Goal: Task Accomplishment & Management: Manage account settings

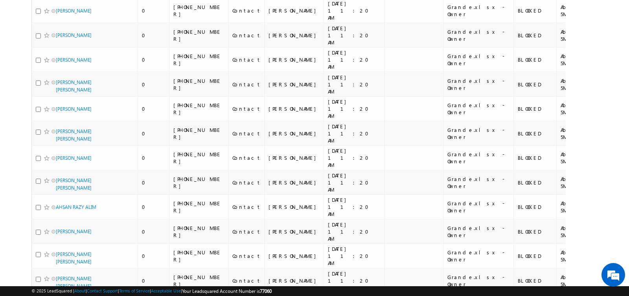
scroll to position [4621, 0]
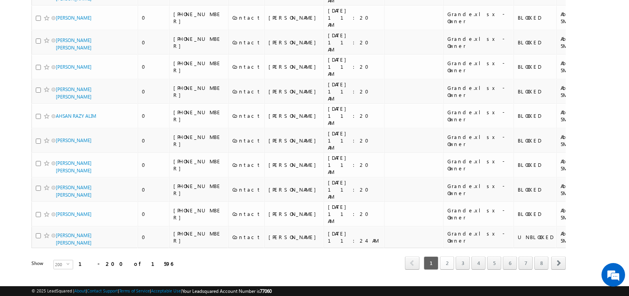
click at [449, 257] on link "2" at bounding box center [447, 263] width 14 height 13
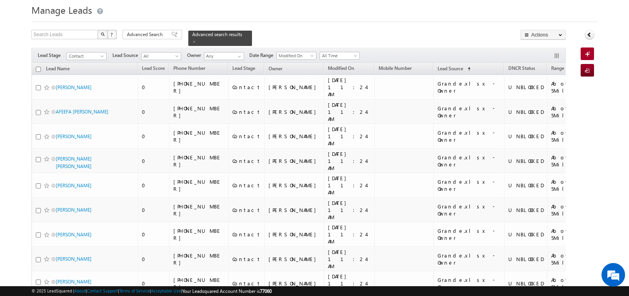
scroll to position [0, 0]
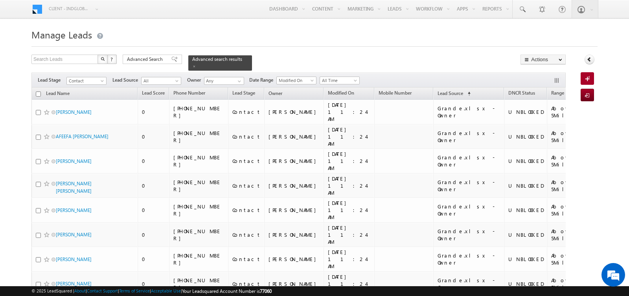
click at [36, 94] on input "checkbox" at bounding box center [38, 94] width 5 height 5
checkbox input "true"
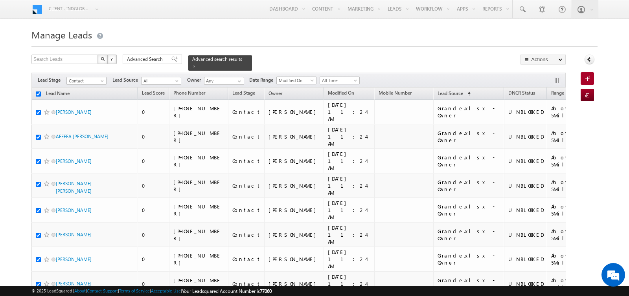
checkbox input "true"
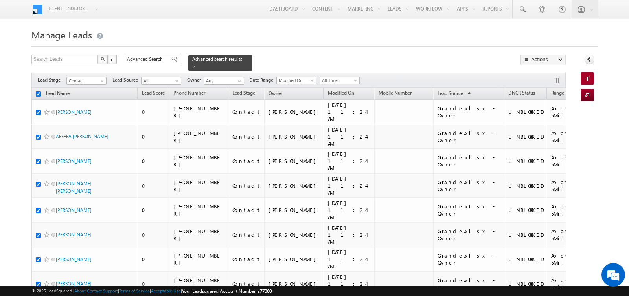
checkbox input "true"
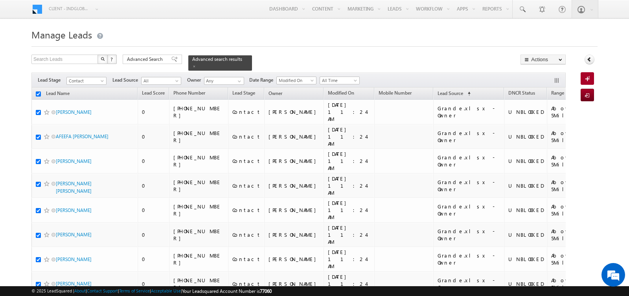
checkbox input "true"
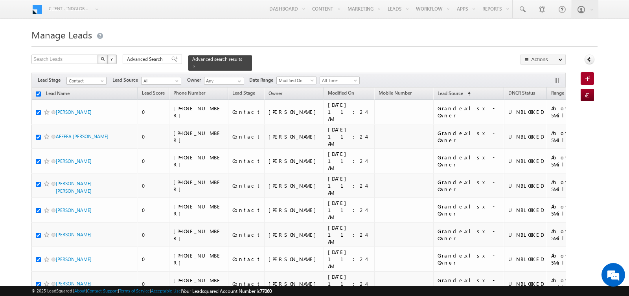
checkbox input "true"
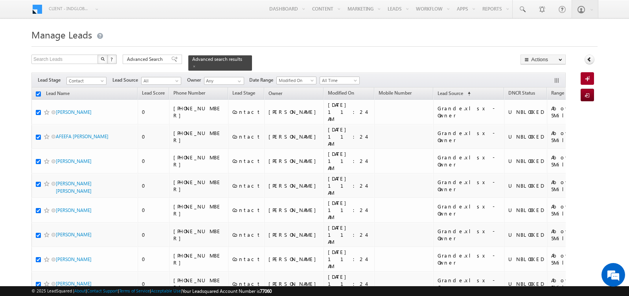
checkbox input "true"
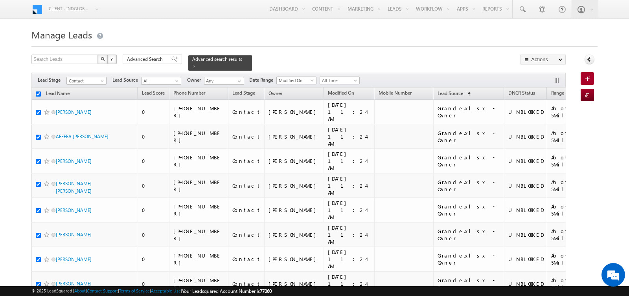
checkbox input "true"
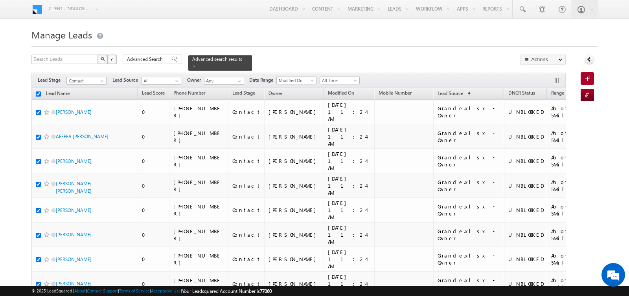
checkbox input "true"
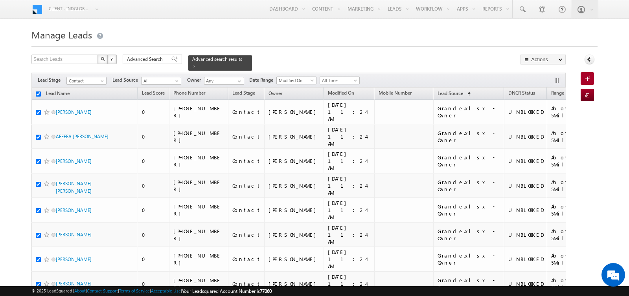
checkbox input "true"
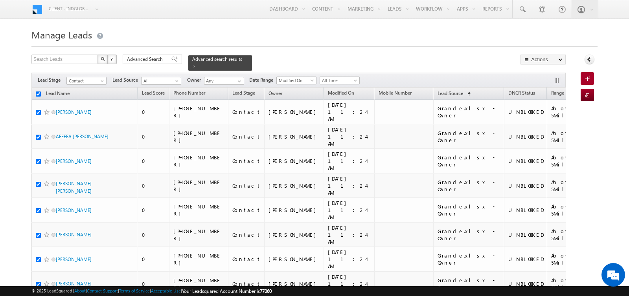
checkbox input "true"
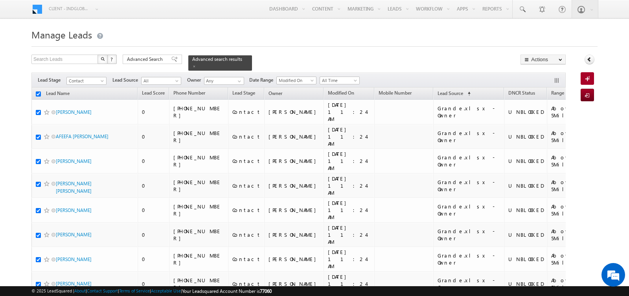
checkbox input "true"
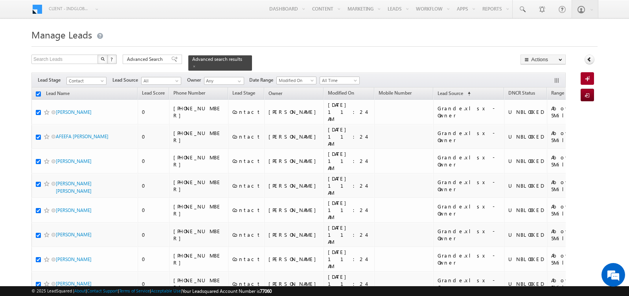
checkbox input "true"
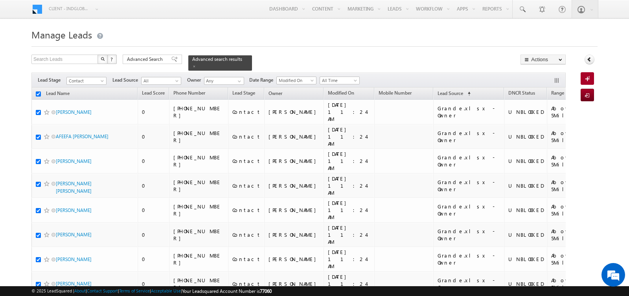
checkbox input "true"
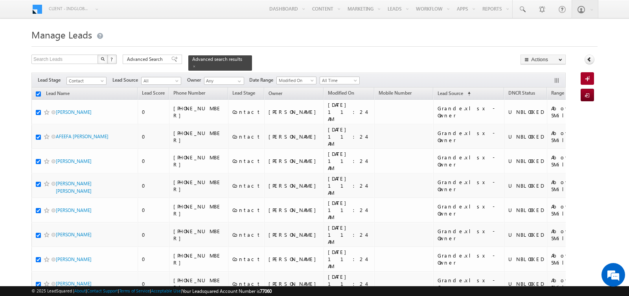
checkbox input "true"
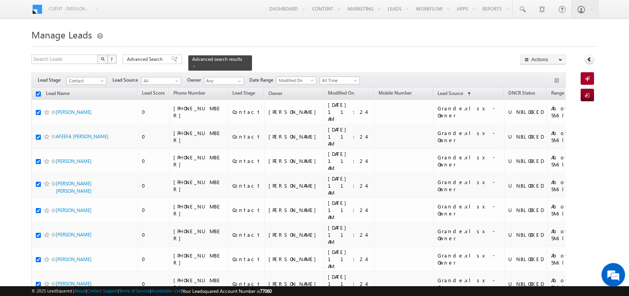
checkbox input "true"
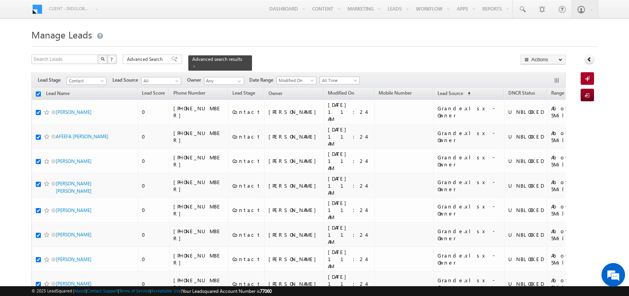
checkbox input "true"
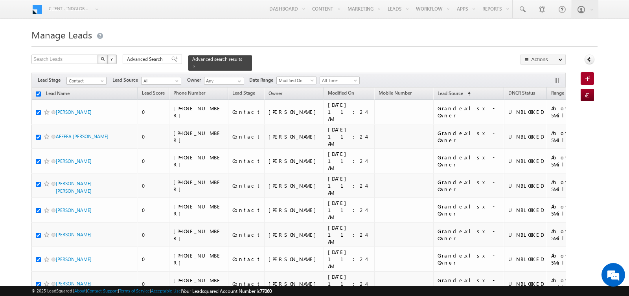
checkbox input "true"
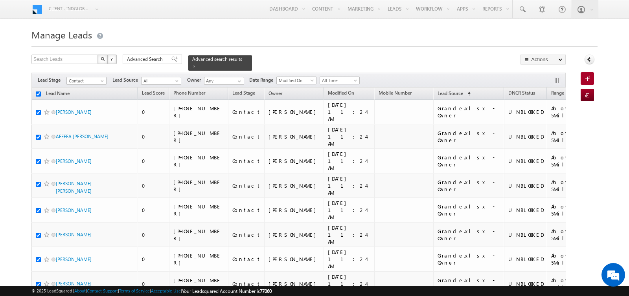
checkbox input "true"
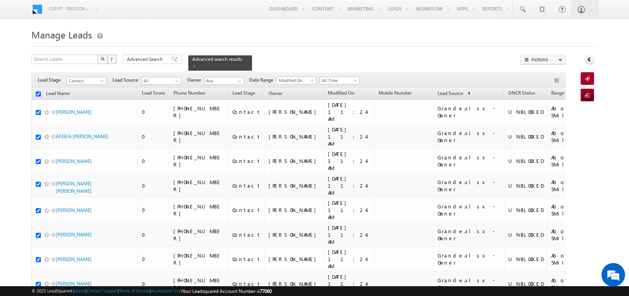
checkbox input "true"
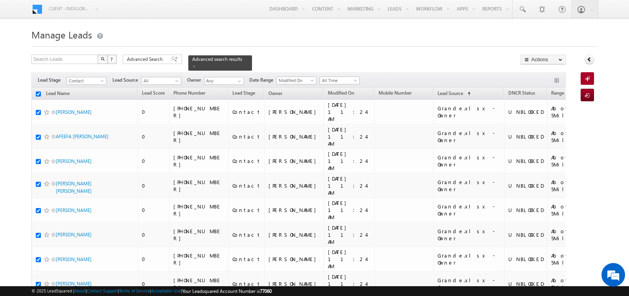
checkbox input "true"
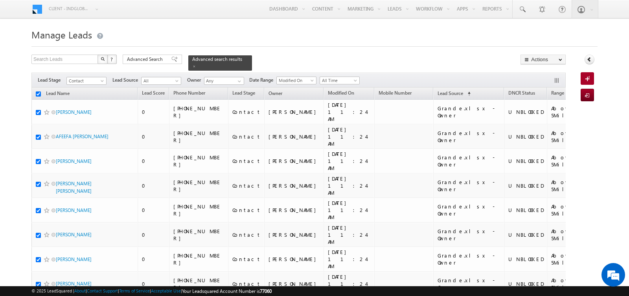
checkbox input "true"
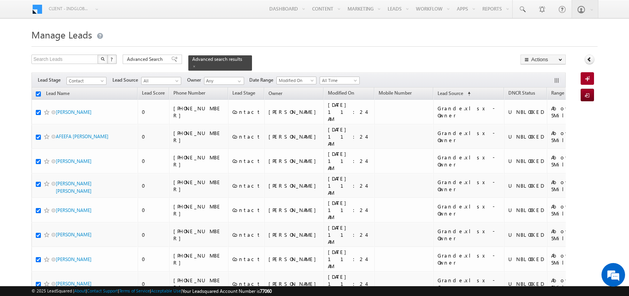
checkbox input "true"
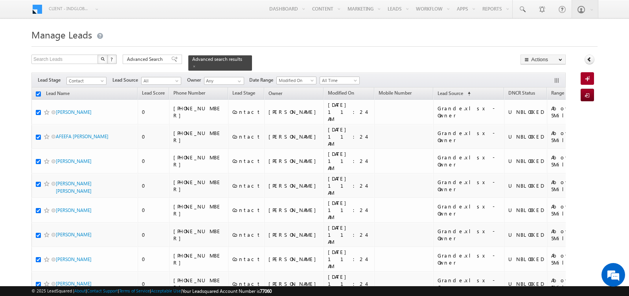
checkbox input "true"
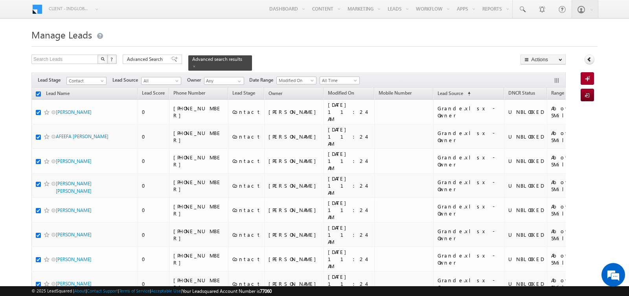
checkbox input "true"
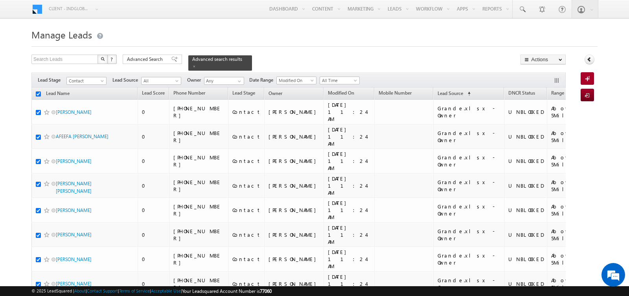
checkbox input "true"
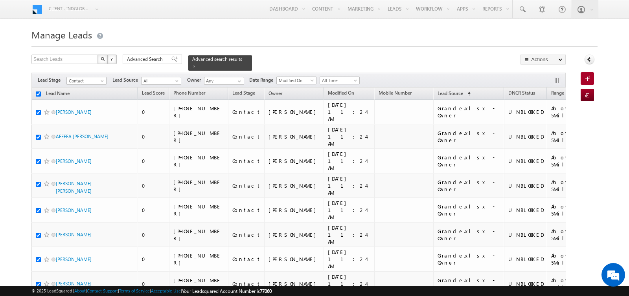
checkbox input "true"
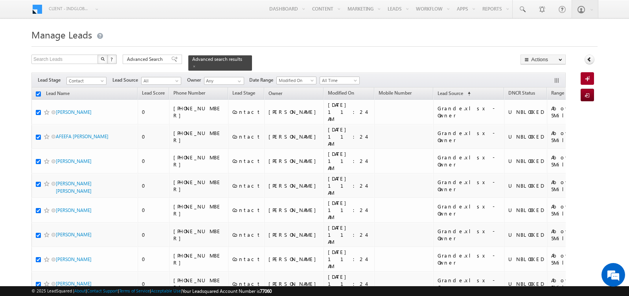
checkbox input "true"
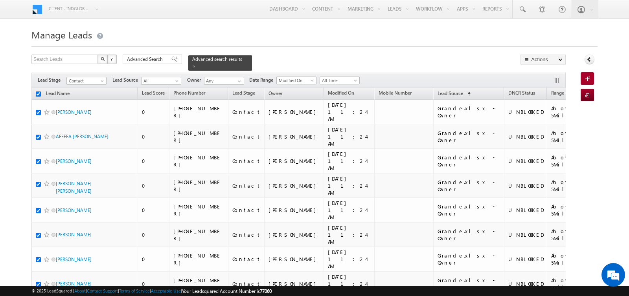
checkbox input "true"
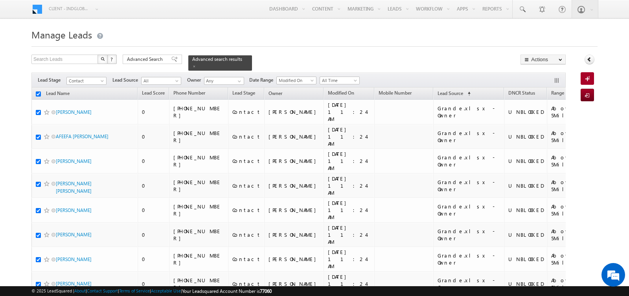
checkbox input "true"
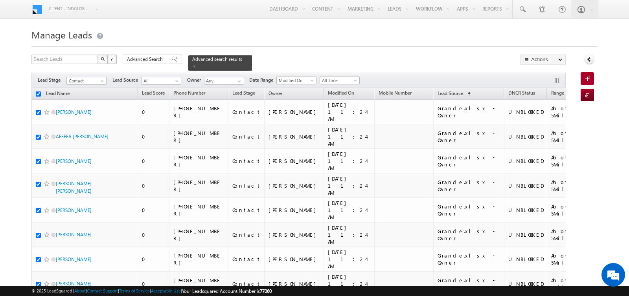
checkbox input "true"
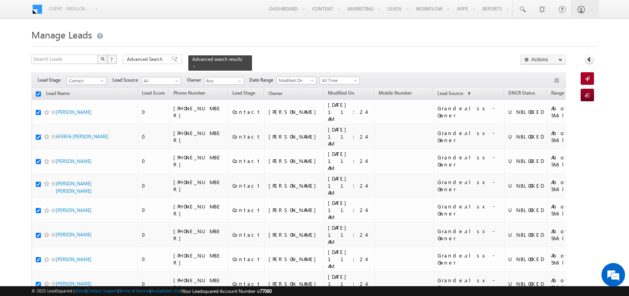
checkbox input "true"
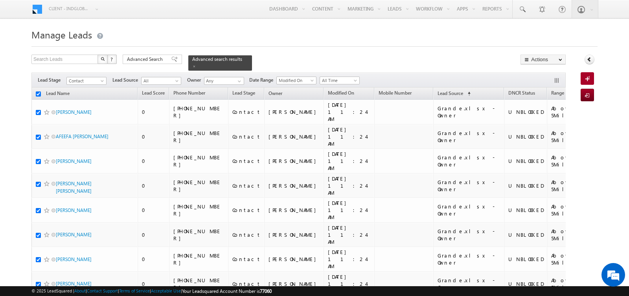
checkbox input "true"
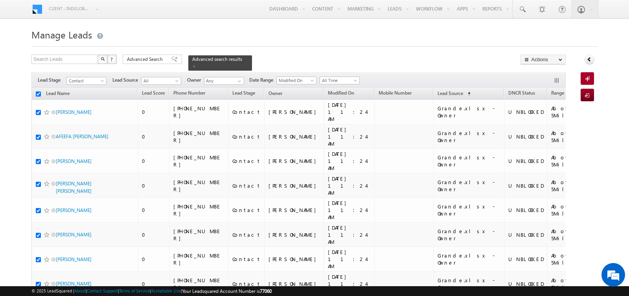
checkbox input "true"
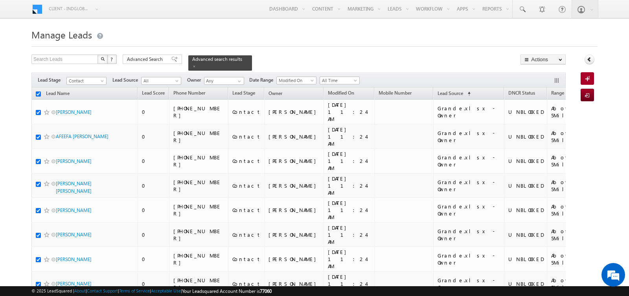
checkbox input "true"
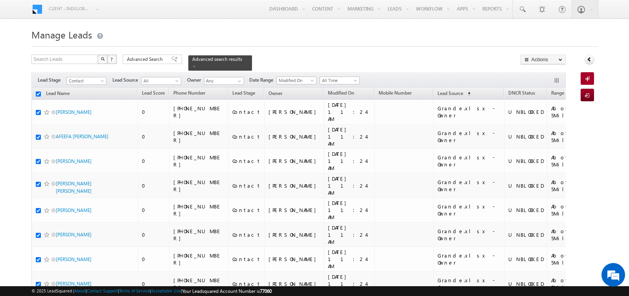
checkbox input "true"
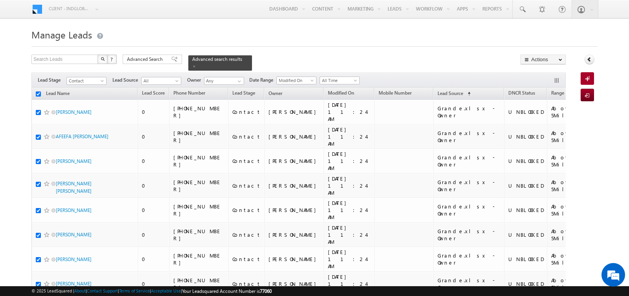
checkbox input "true"
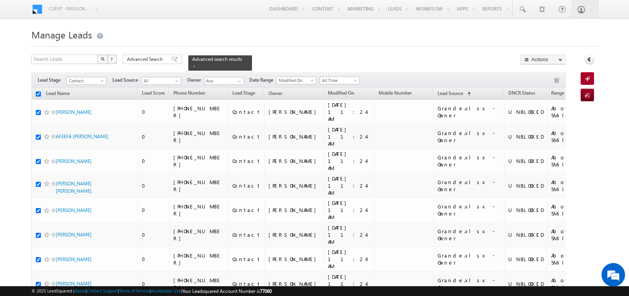
checkbox input "true"
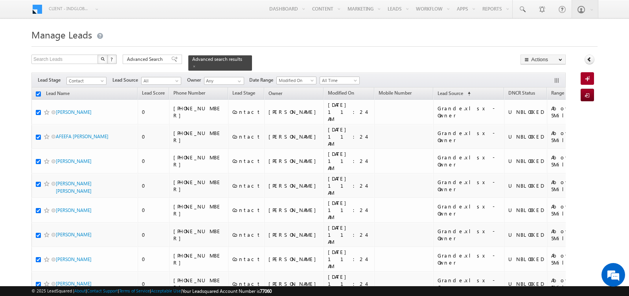
checkbox input "true"
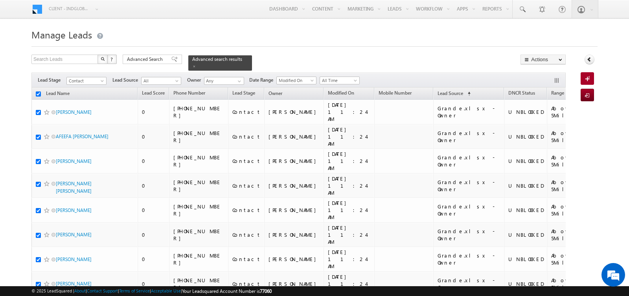
checkbox input "true"
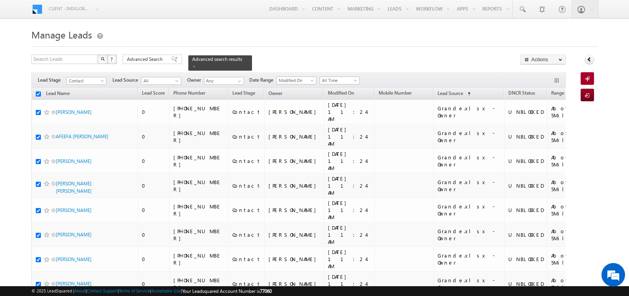
checkbox input "true"
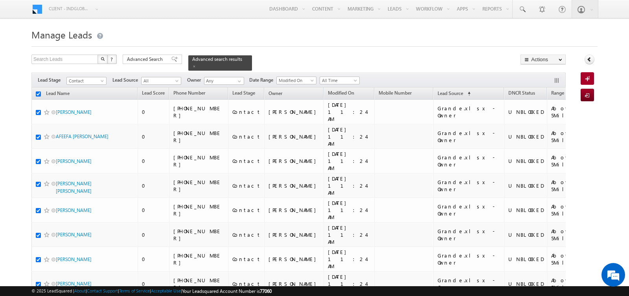
checkbox input "true"
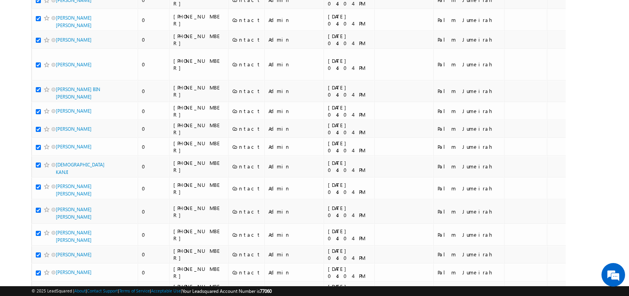
scroll to position [4042, 0]
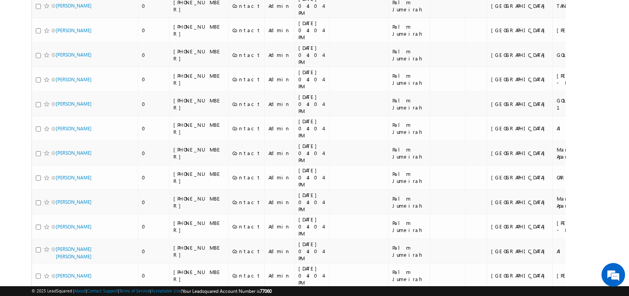
scroll to position [0, 0]
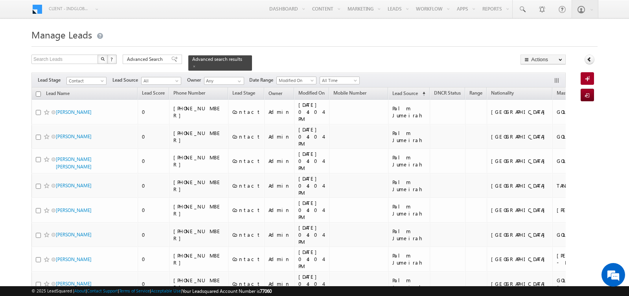
click at [38, 93] on input "checkbox" at bounding box center [38, 94] width 5 height 5
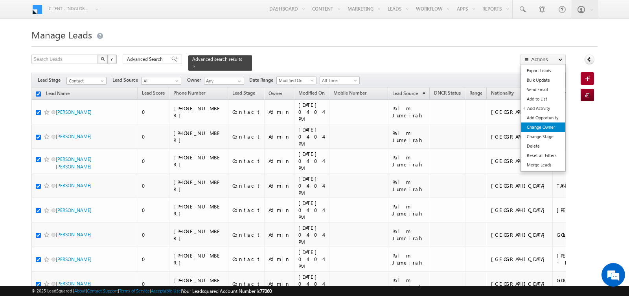
click at [539, 124] on link "Change Owner" at bounding box center [543, 127] width 44 height 9
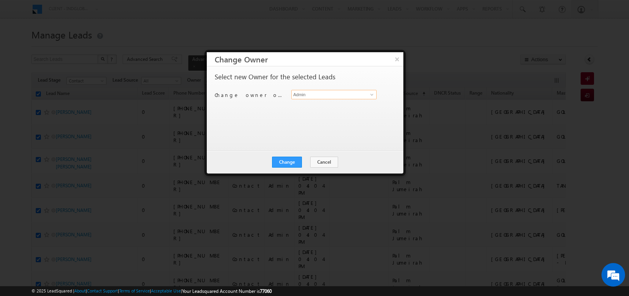
click at [310, 94] on input "Admin" at bounding box center [333, 94] width 85 height 9
click at [310, 106] on link "[PERSON_NAME] [PERSON_NAME][EMAIL_ADDRESS][PERSON_NAME][DOMAIN_NAME]" at bounding box center [333, 106] width 85 height 15
click at [296, 160] on button "Change" at bounding box center [287, 162] width 30 height 11
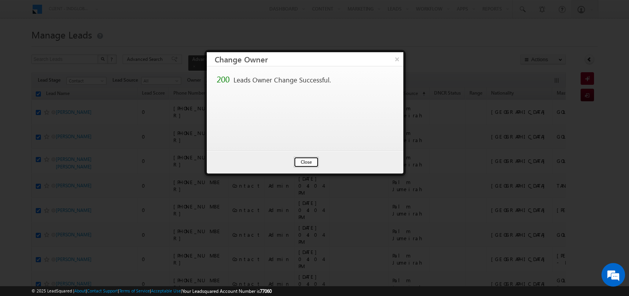
click at [301, 162] on button "Close" at bounding box center [306, 162] width 25 height 11
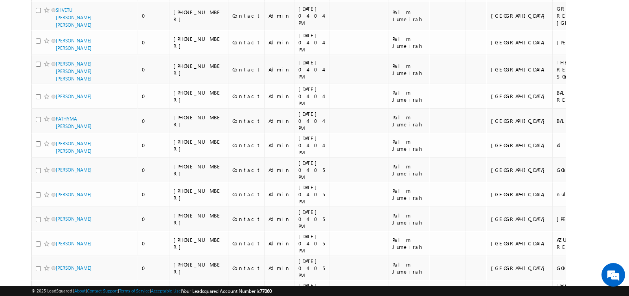
scroll to position [4054, 0]
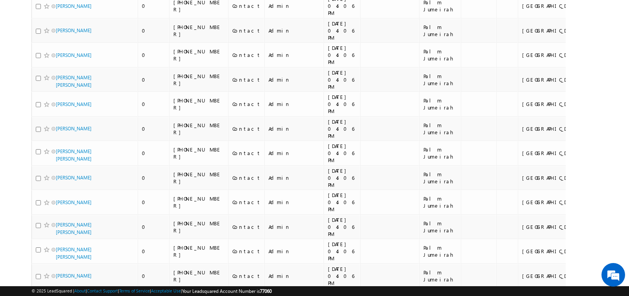
scroll to position [0, 0]
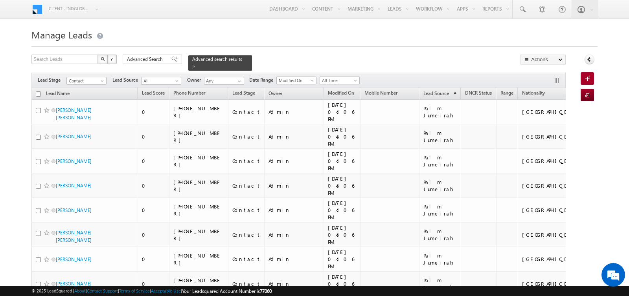
click at [37, 93] on input "checkbox" at bounding box center [38, 94] width 5 height 5
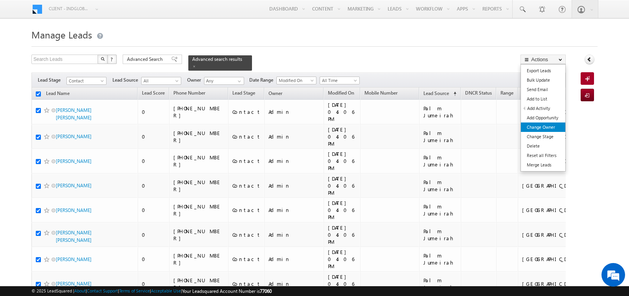
click at [543, 127] on link "Change Owner" at bounding box center [543, 127] width 44 height 9
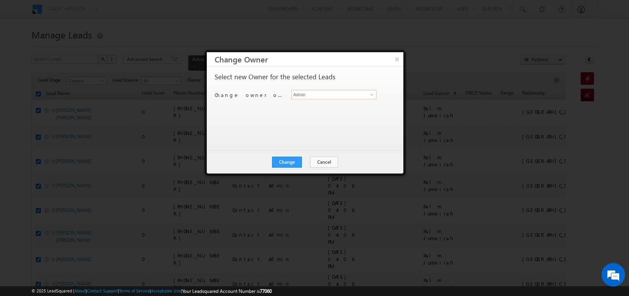
click at [324, 96] on input "Admin" at bounding box center [333, 94] width 85 height 9
click at [318, 103] on link "[PERSON_NAME] [EMAIL_ADDRESS][PERSON_NAME][DOMAIN_NAME]" at bounding box center [333, 106] width 85 height 15
click at [287, 164] on button "Change" at bounding box center [287, 162] width 30 height 11
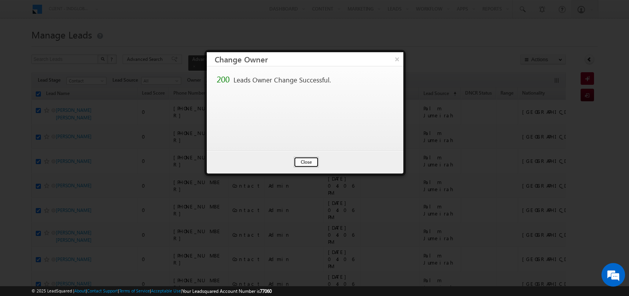
click at [301, 162] on button "Close" at bounding box center [306, 162] width 25 height 11
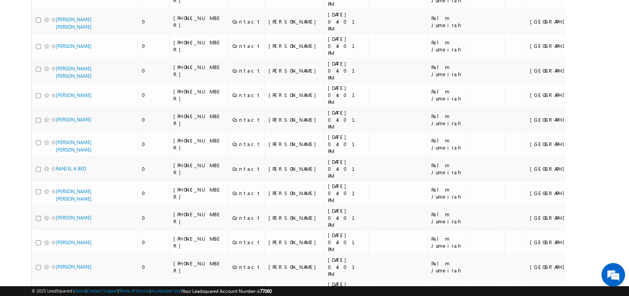
scroll to position [4024, 0]
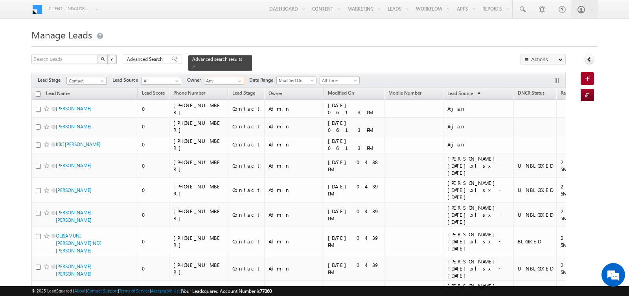
click at [218, 82] on input "Any" at bounding box center [224, 81] width 40 height 8
click at [219, 90] on link "[PERSON_NAME] [PERSON_NAME][EMAIL_ADDRESS][PERSON_NAME][DOMAIN_NAME]" at bounding box center [243, 91] width 79 height 15
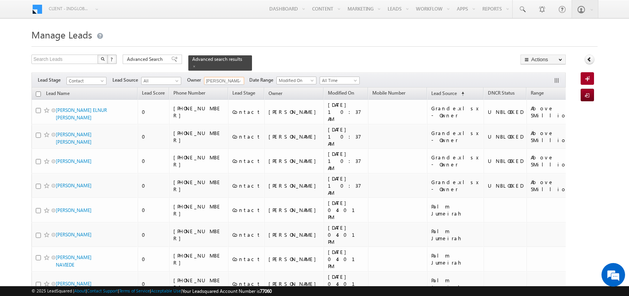
click at [221, 81] on input "[PERSON_NAME]" at bounding box center [224, 81] width 40 height 8
click at [223, 88] on link "[PERSON_NAME] [EMAIL_ADDRESS][PERSON_NAME][DOMAIN_NAME]" at bounding box center [243, 91] width 79 height 15
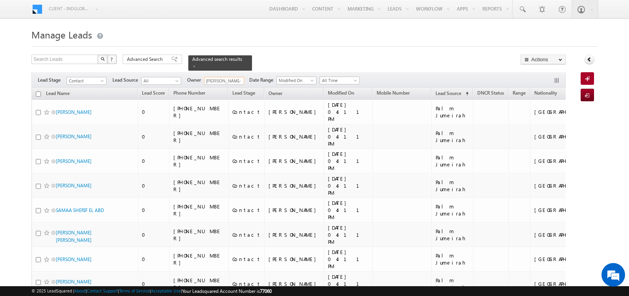
type input "[PERSON_NAME]"
